Goal: Task Accomplishment & Management: Use online tool/utility

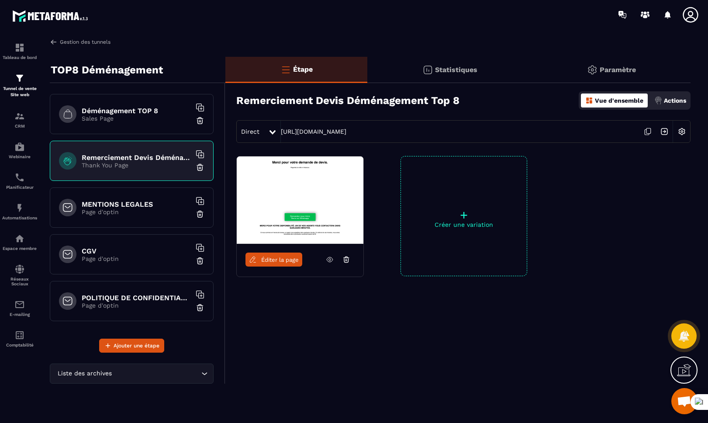
click at [64, 42] on link "Gestion des tunnels" at bounding box center [80, 42] width 61 height 8
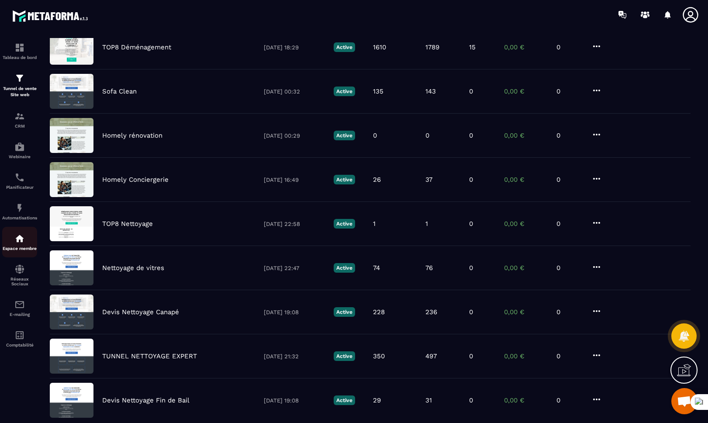
scroll to position [118, 0]
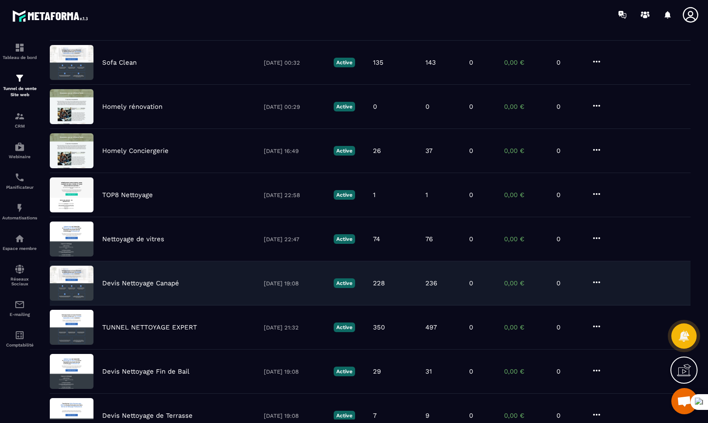
click at [128, 281] on p "Devis Nettoyage Canapé" at bounding box center [140, 283] width 77 height 8
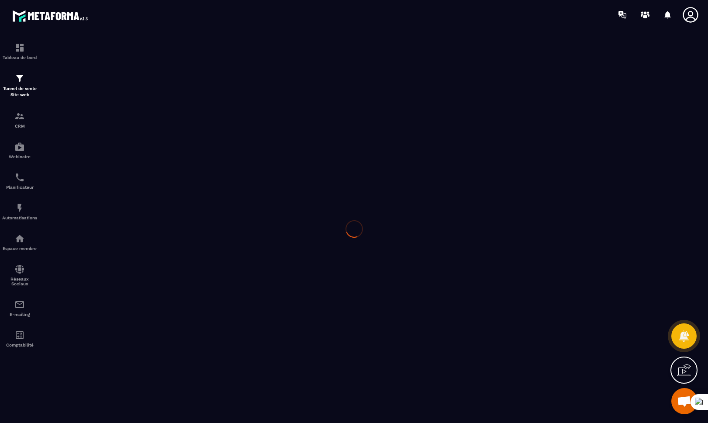
click at [128, 281] on div at bounding box center [354, 228] width 708 height 399
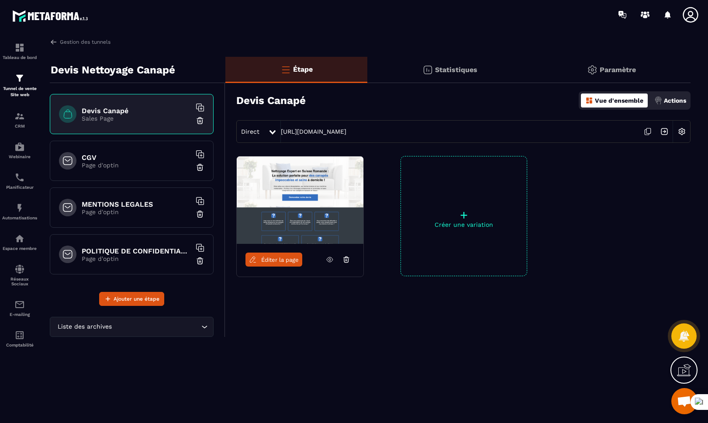
click at [272, 260] on span "Éditer la page" at bounding box center [280, 259] width 38 height 7
